Goal: Information Seeking & Learning: Learn about a topic

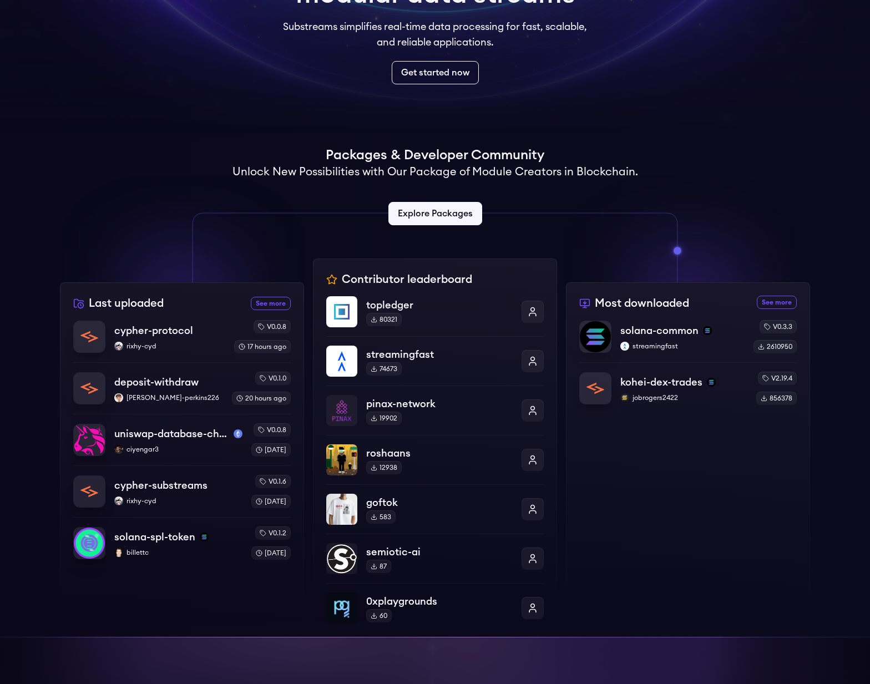
scroll to position [146, 0]
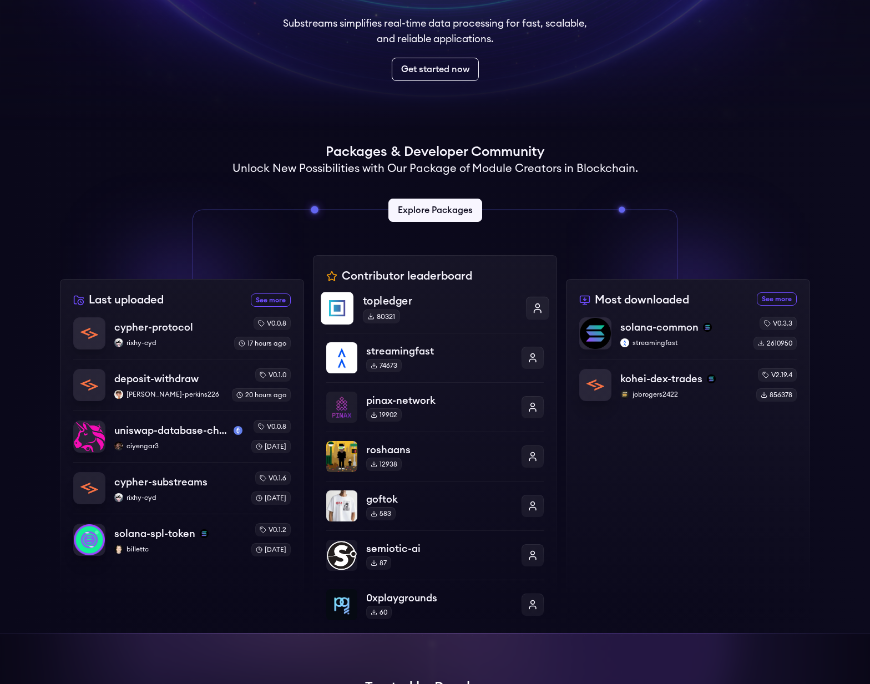
click at [367, 304] on p "topledger" at bounding box center [440, 301] width 154 height 16
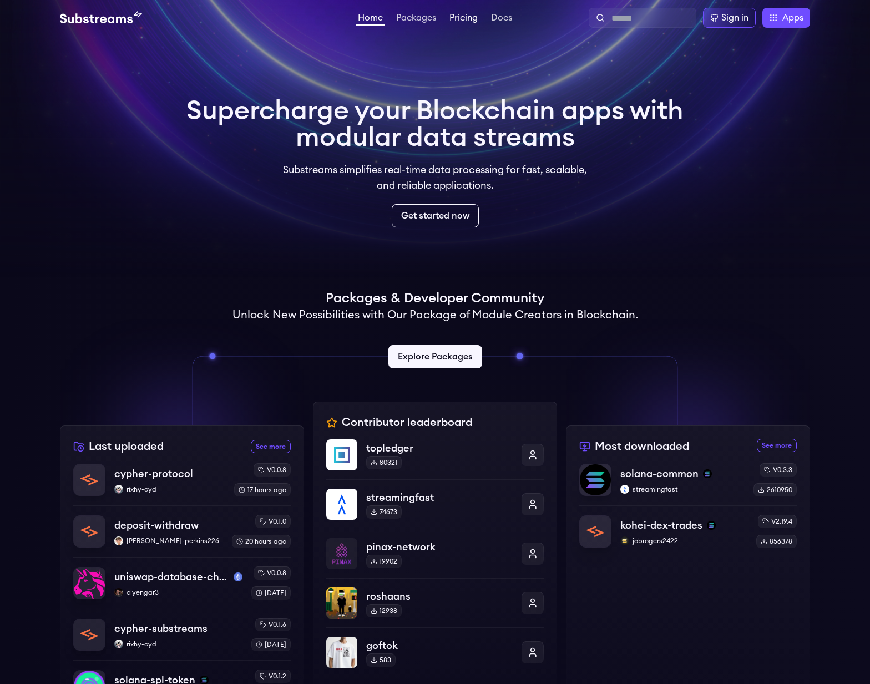
click at [460, 19] on link "Pricing" at bounding box center [463, 18] width 33 height 11
click at [418, 20] on link "Packages" at bounding box center [416, 18] width 44 height 11
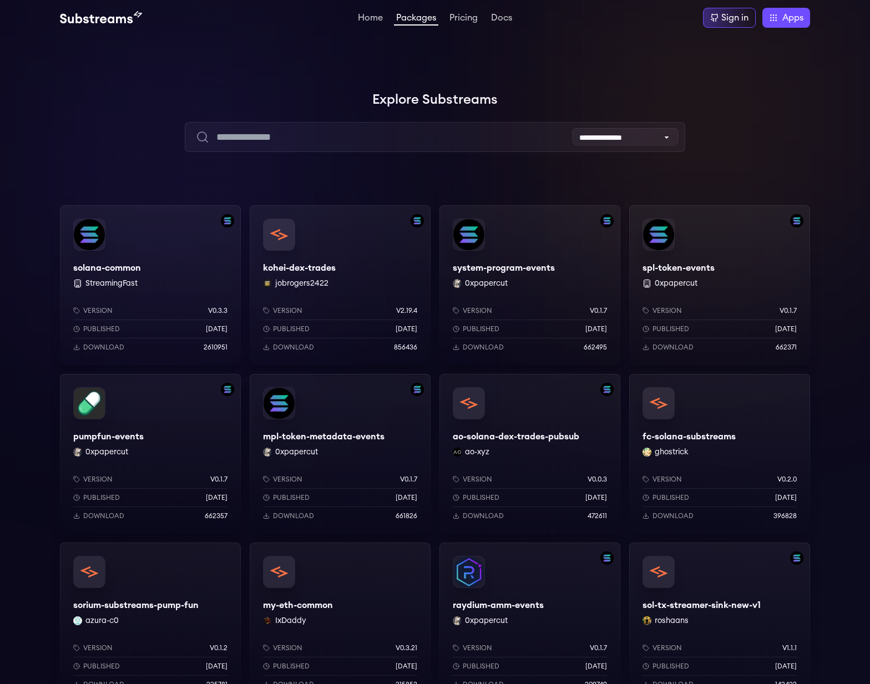
click at [98, 236] on div "solana-common StreamingFast Version v0.3.3 Published 6 months ago Download 2610…" at bounding box center [150, 285] width 181 height 160
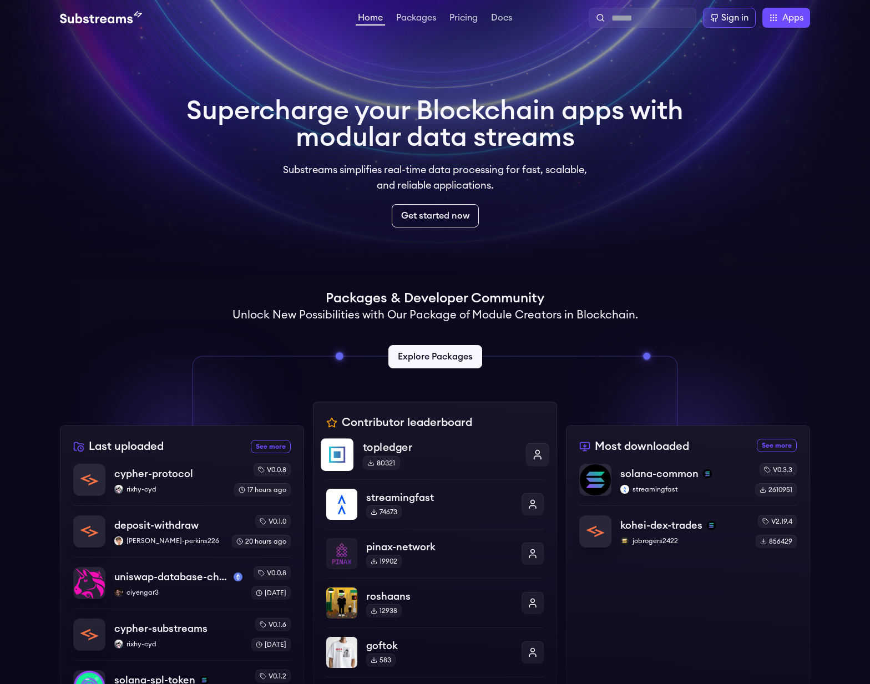
click at [388, 447] on p "topledger" at bounding box center [440, 447] width 154 height 16
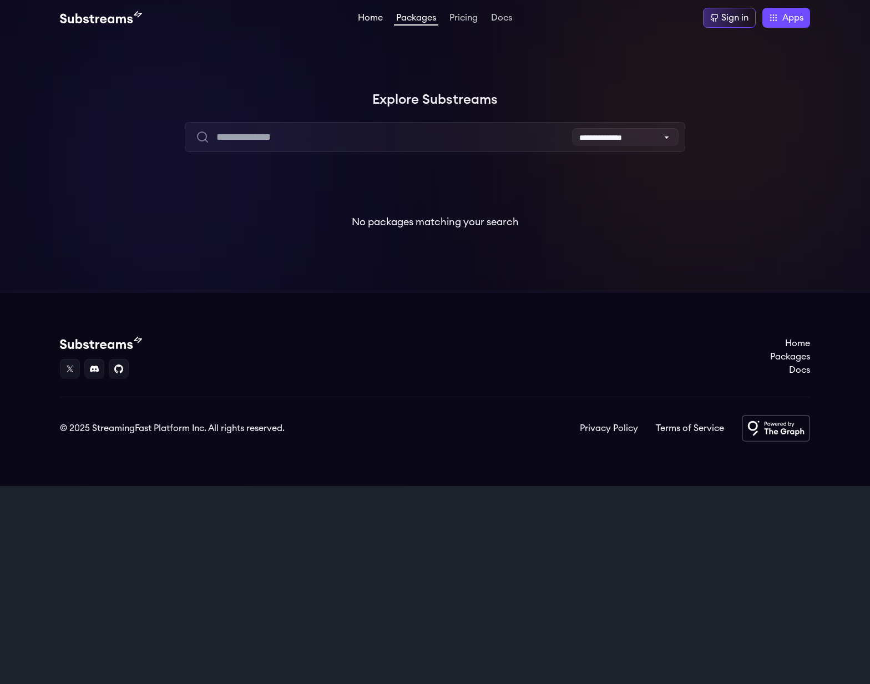
click at [362, 13] on link "Home" at bounding box center [370, 18] width 29 height 11
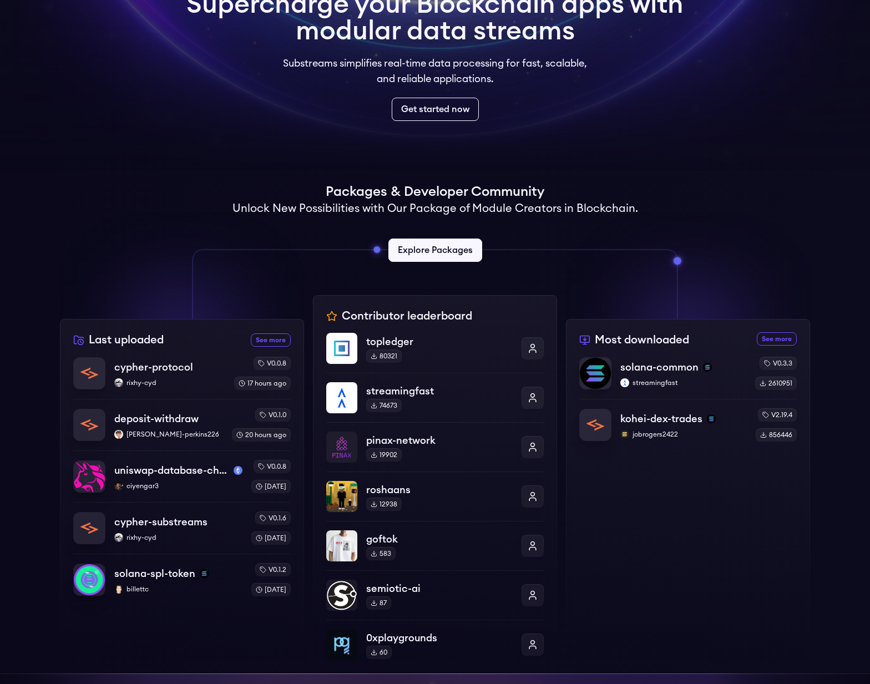
scroll to position [115, 0]
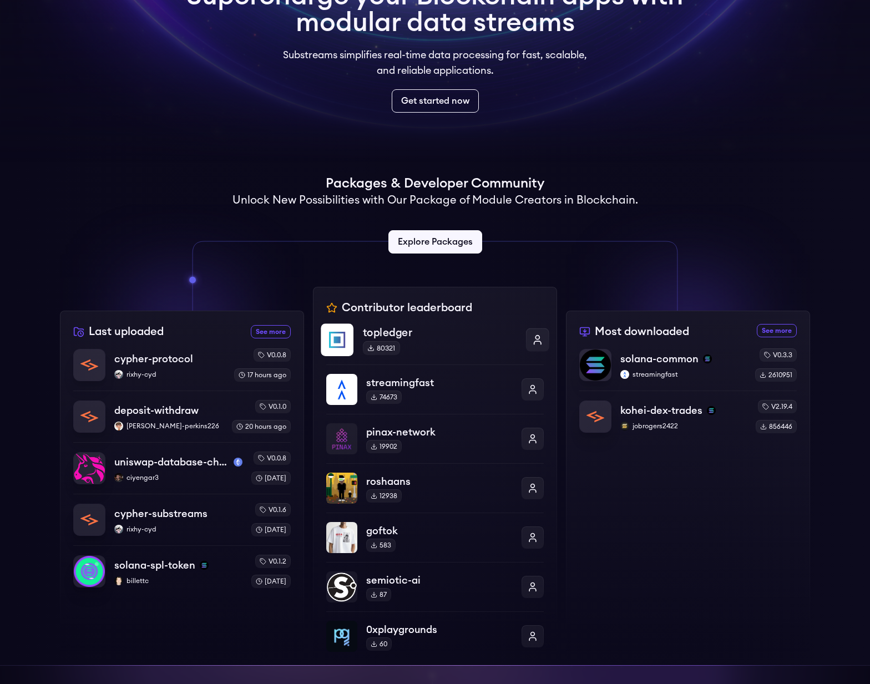
click at [378, 328] on p "topledger" at bounding box center [440, 332] width 154 height 16
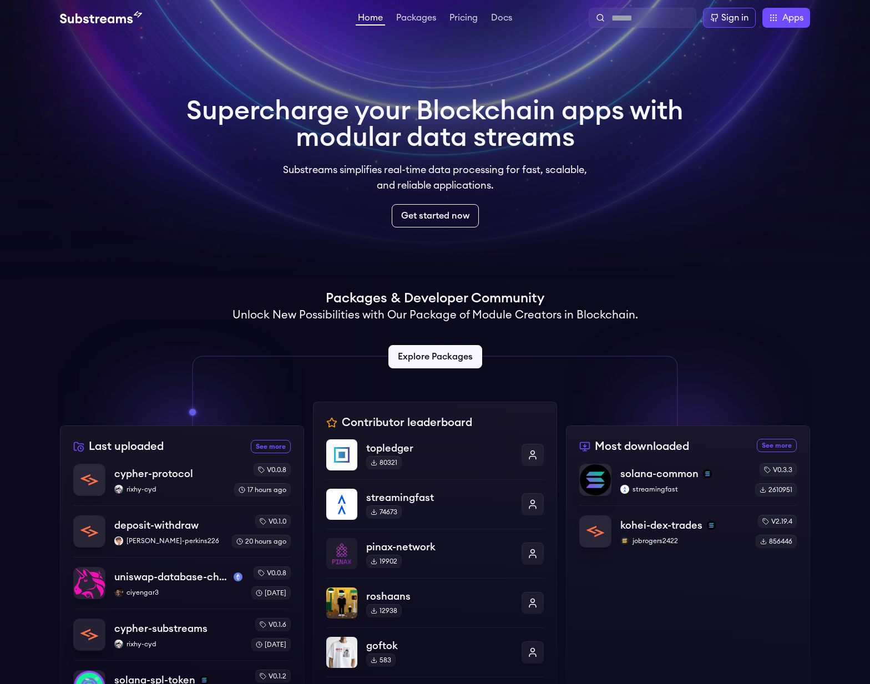
scroll to position [115, 0]
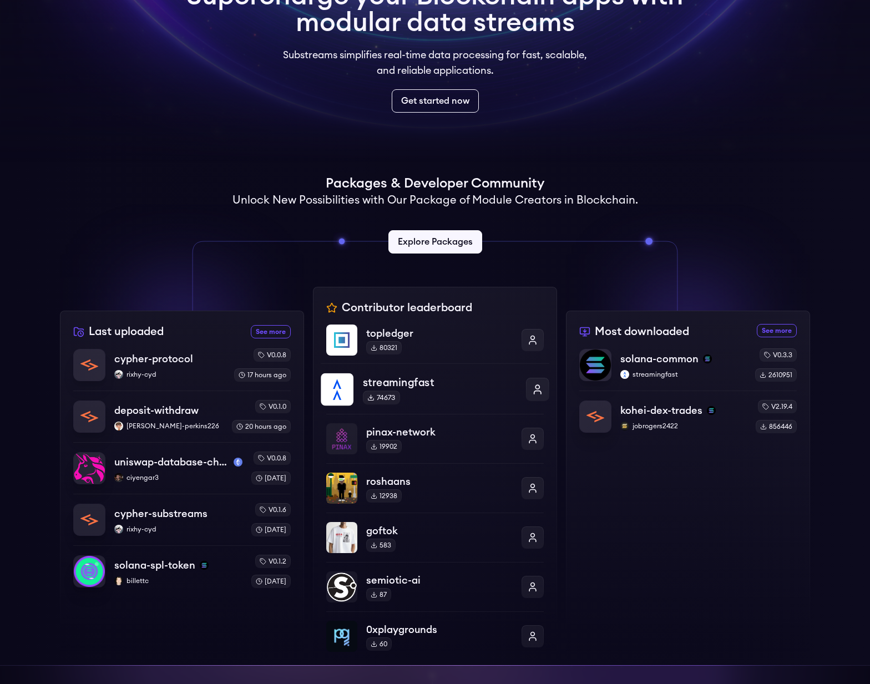
click at [398, 386] on p "streamingfast" at bounding box center [440, 382] width 154 height 16
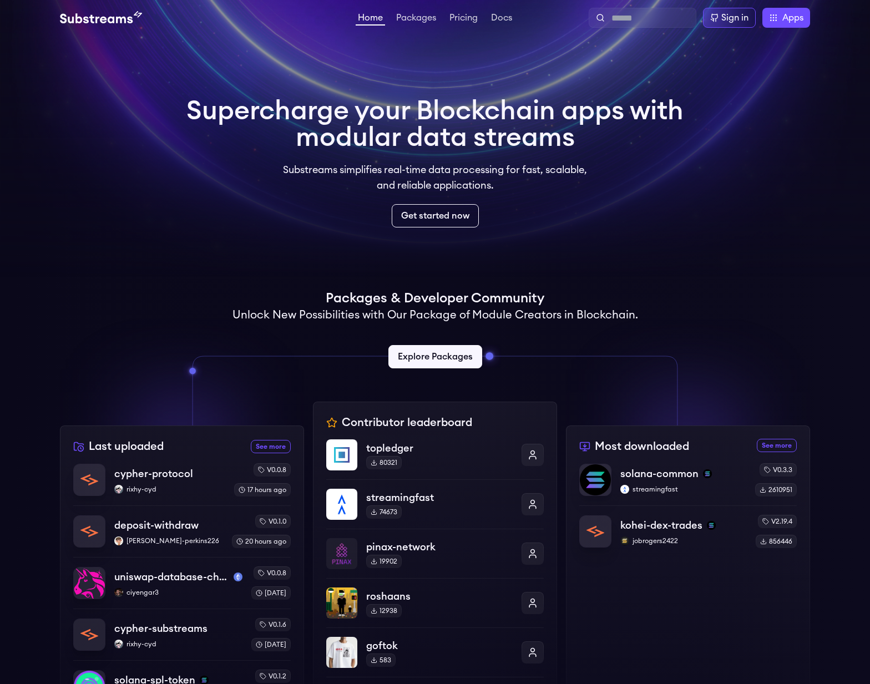
scroll to position [115, 0]
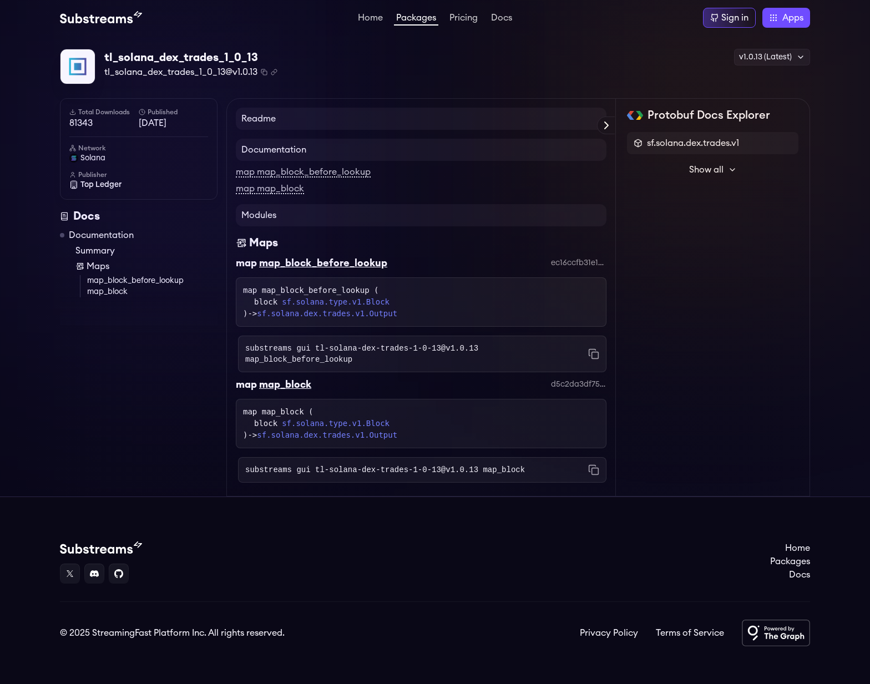
scroll to position [7, 0]
